Goal: Information Seeking & Learning: Learn about a topic

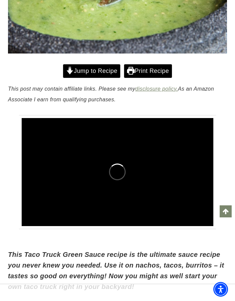
scroll to position [236, 0]
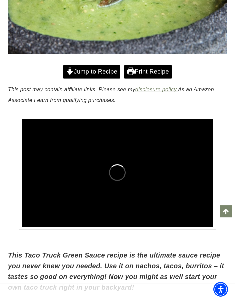
click at [87, 70] on link "Jump to Recipe" at bounding box center [91, 72] width 57 height 14
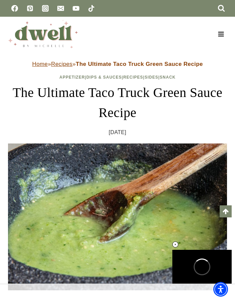
scroll to position [69, 0]
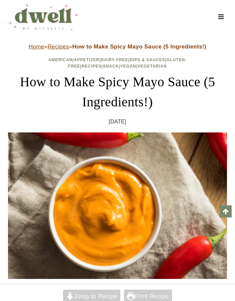
scroll to position [111, 0]
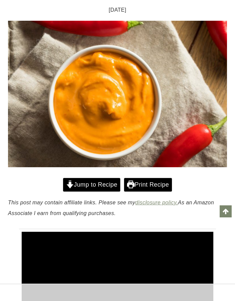
click at [89, 182] on link "Jump to Recipe" at bounding box center [91, 185] width 57 height 14
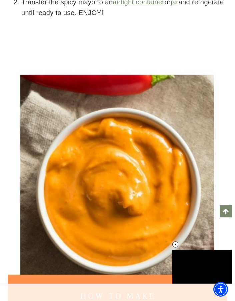
scroll to position [2079, 0]
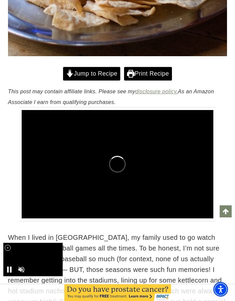
click at [91, 81] on link "Jump to Recipe" at bounding box center [91, 74] width 57 height 14
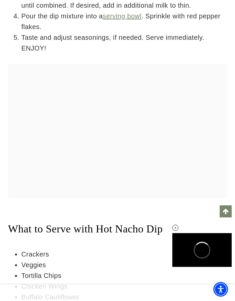
scroll to position [1980, 0]
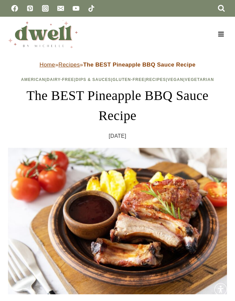
scroll to position [29, 0]
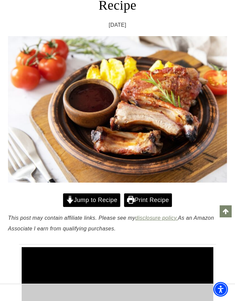
click at [95, 203] on link "Jump to Recipe" at bounding box center [91, 200] width 57 height 14
